Goal: Find specific page/section: Find specific page/section

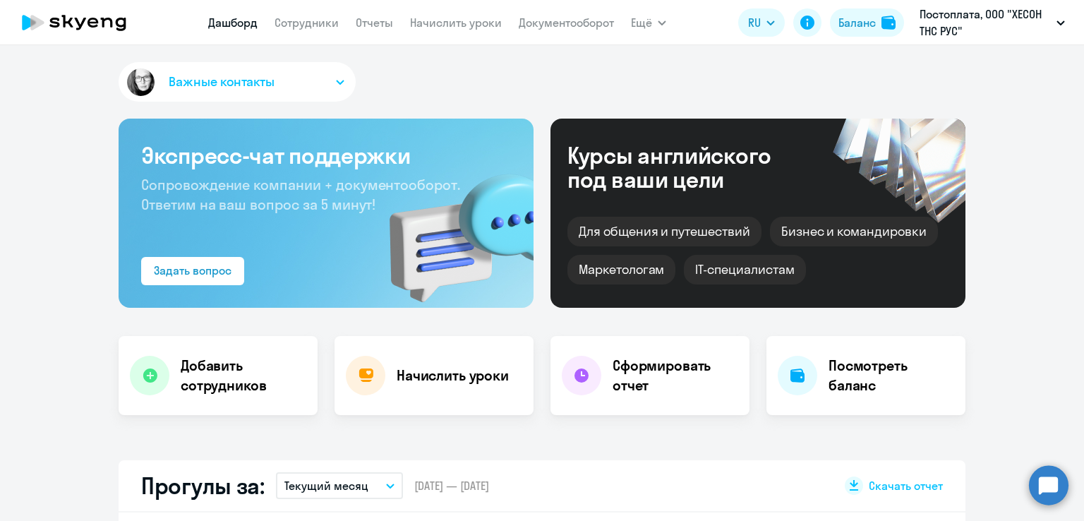
select select "30"
click at [484, 26] on link "Начислить уроки" at bounding box center [456, 23] width 92 height 14
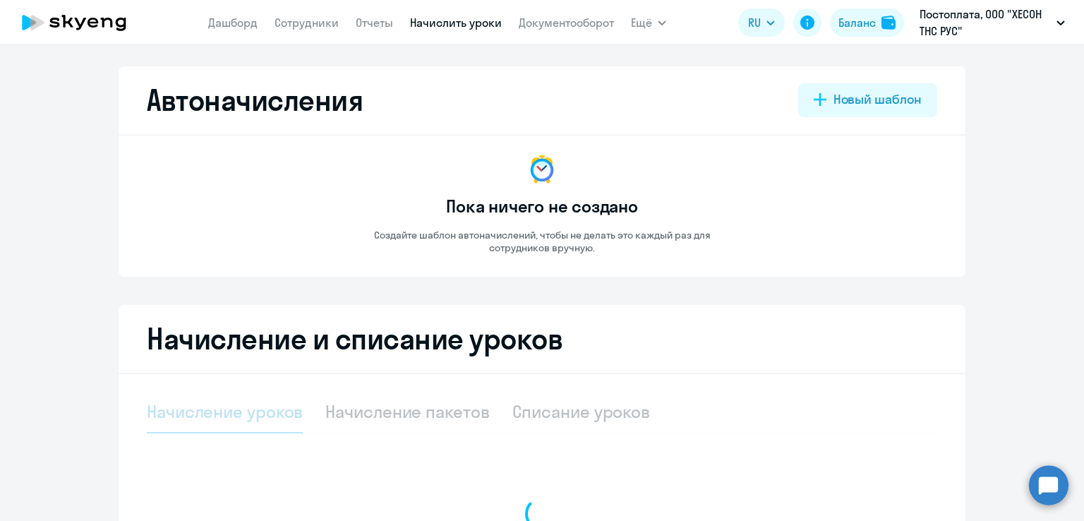
select select "10"
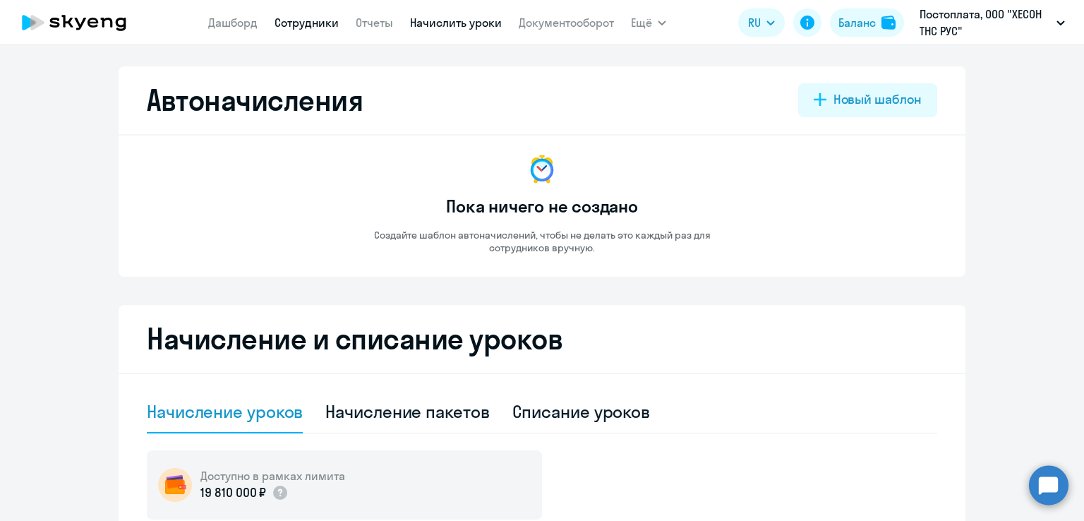
click at [311, 17] on link "Сотрудники" at bounding box center [307, 23] width 64 height 14
select select "30"
